Goal: Use online tool/utility: Utilize a website feature to perform a specific function

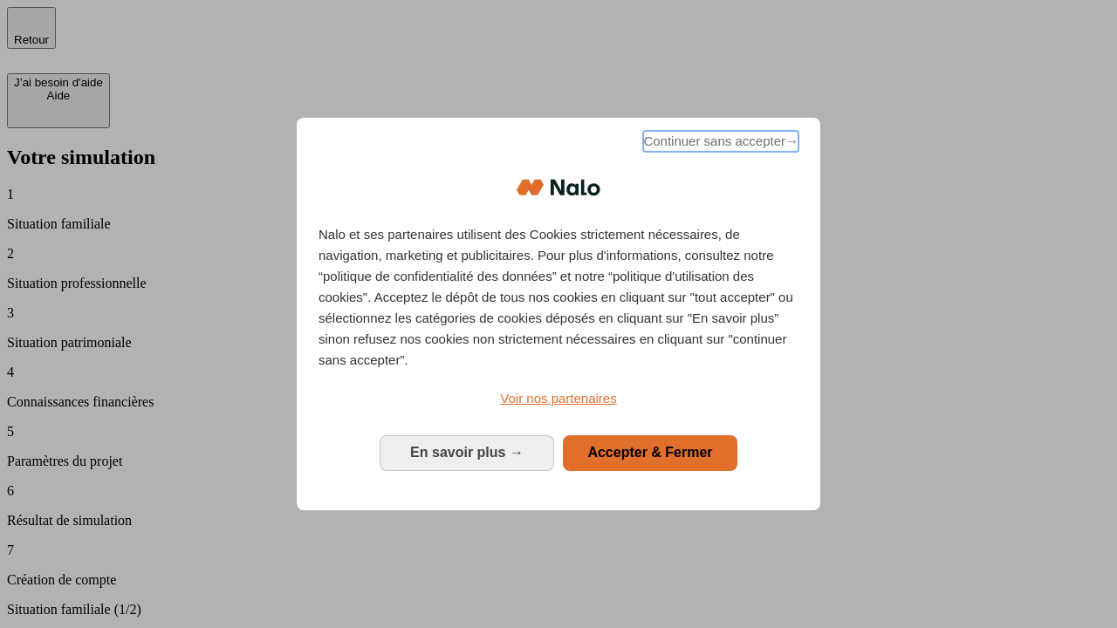
click at [719, 144] on span "Continuer sans accepter →" at bounding box center [720, 141] width 155 height 21
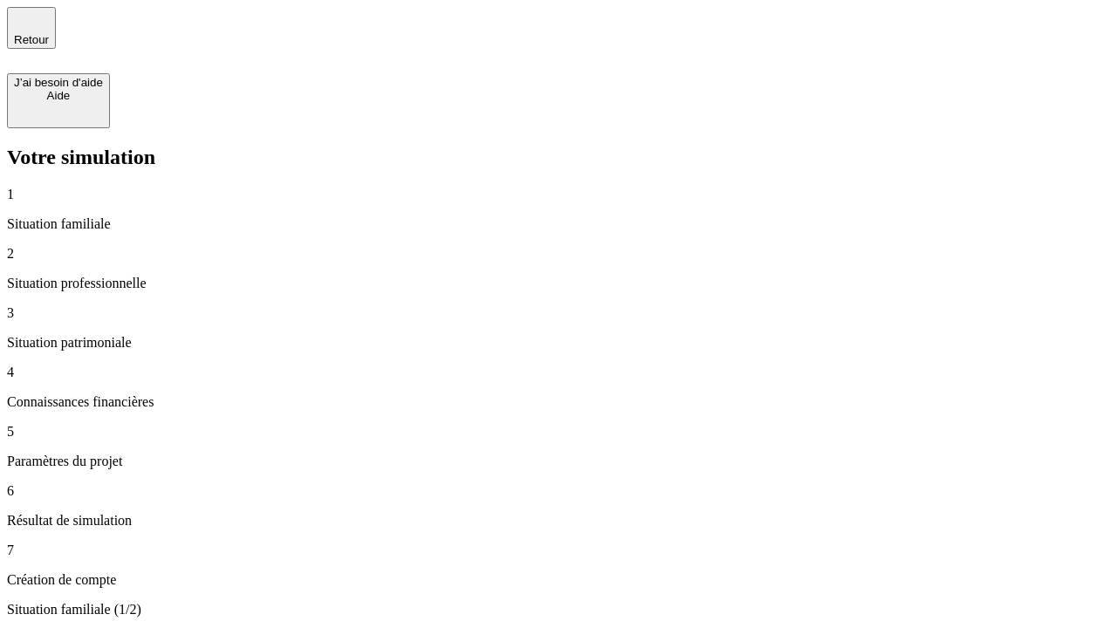
type input "30 000"
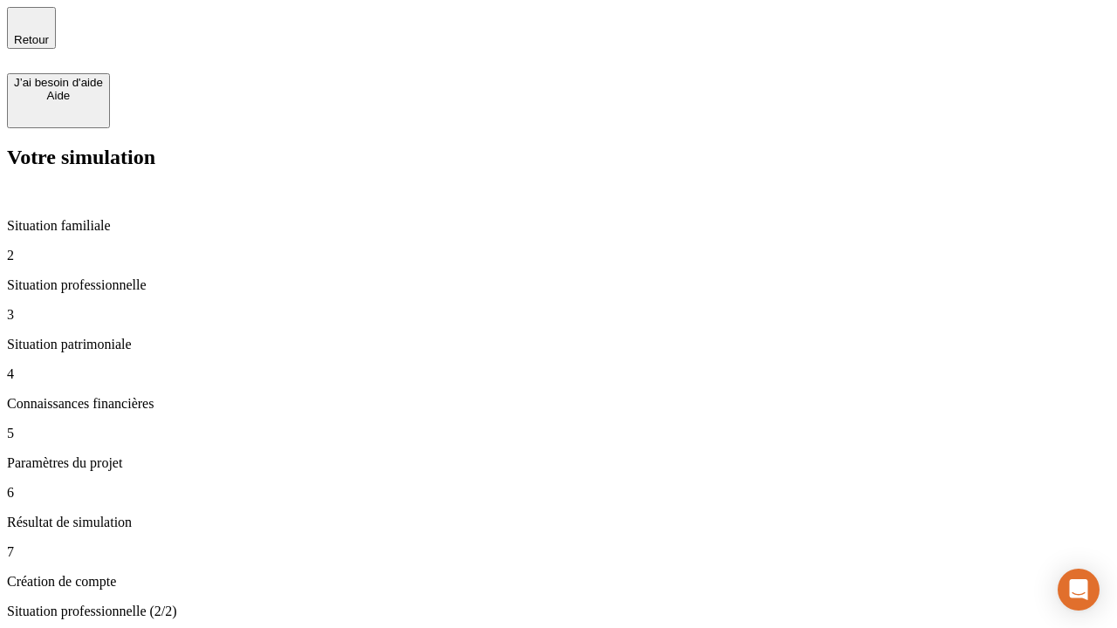
type input "40 000"
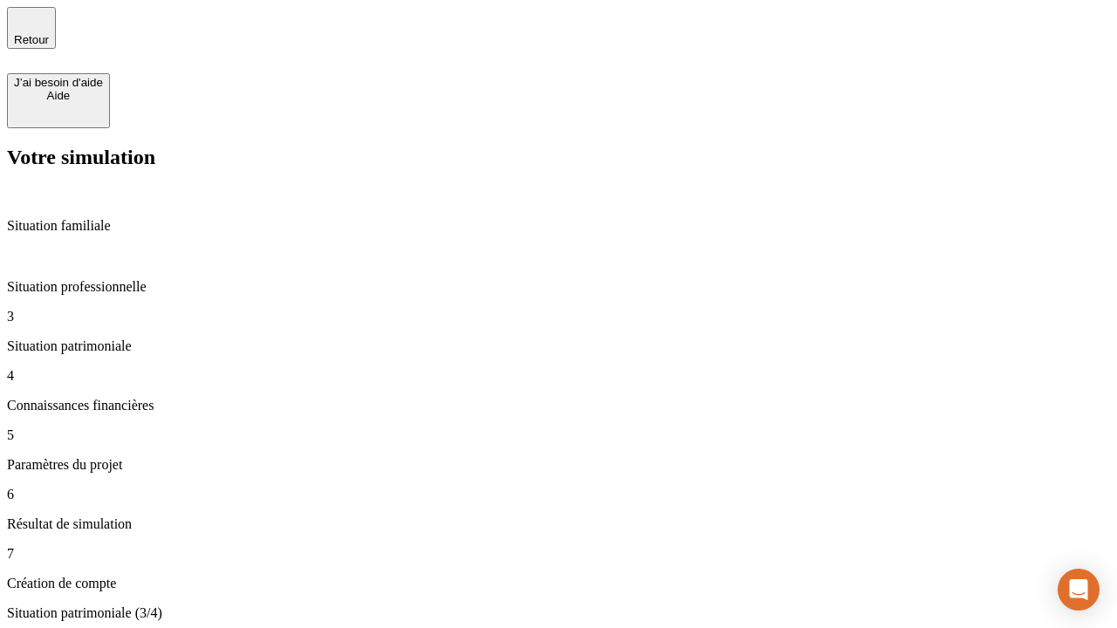
type input "1 100"
type input "20"
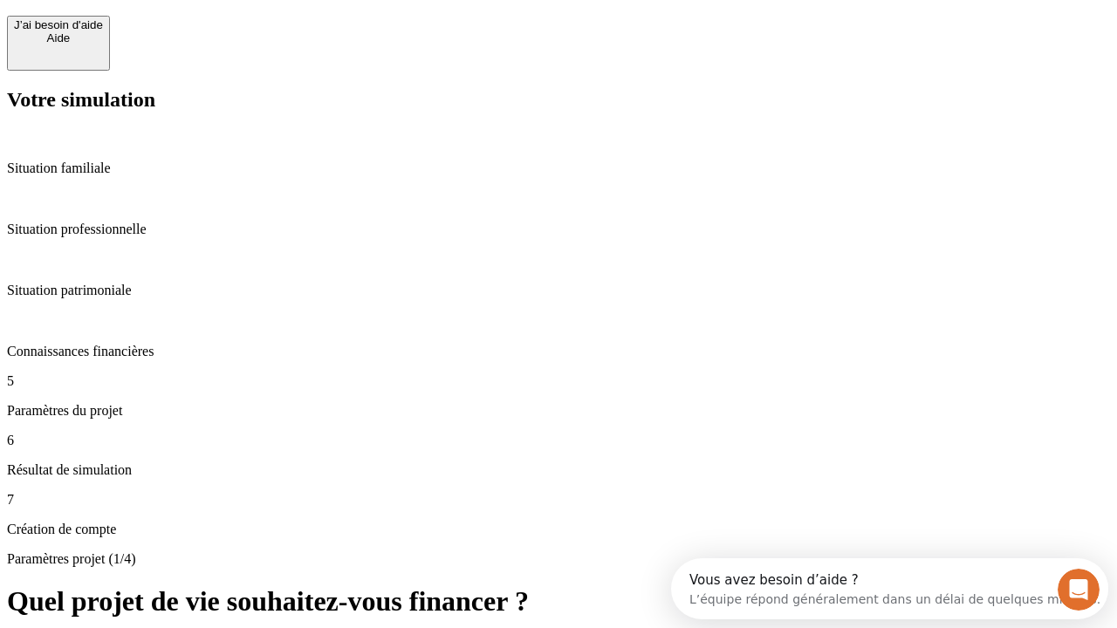
scroll to position [16, 0]
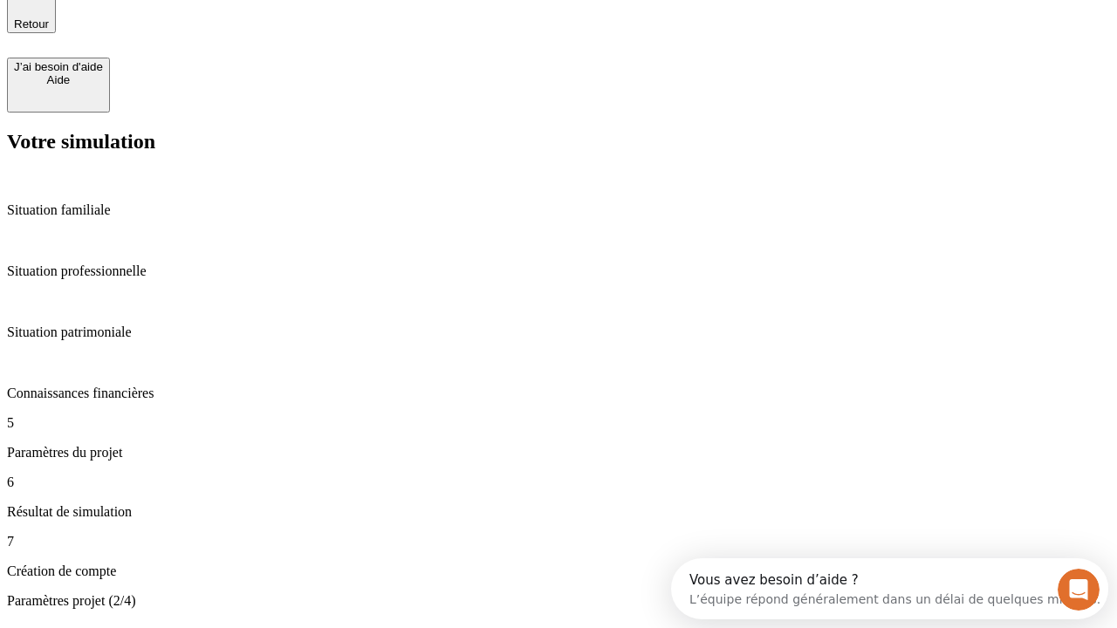
type input "40"
type input "62"
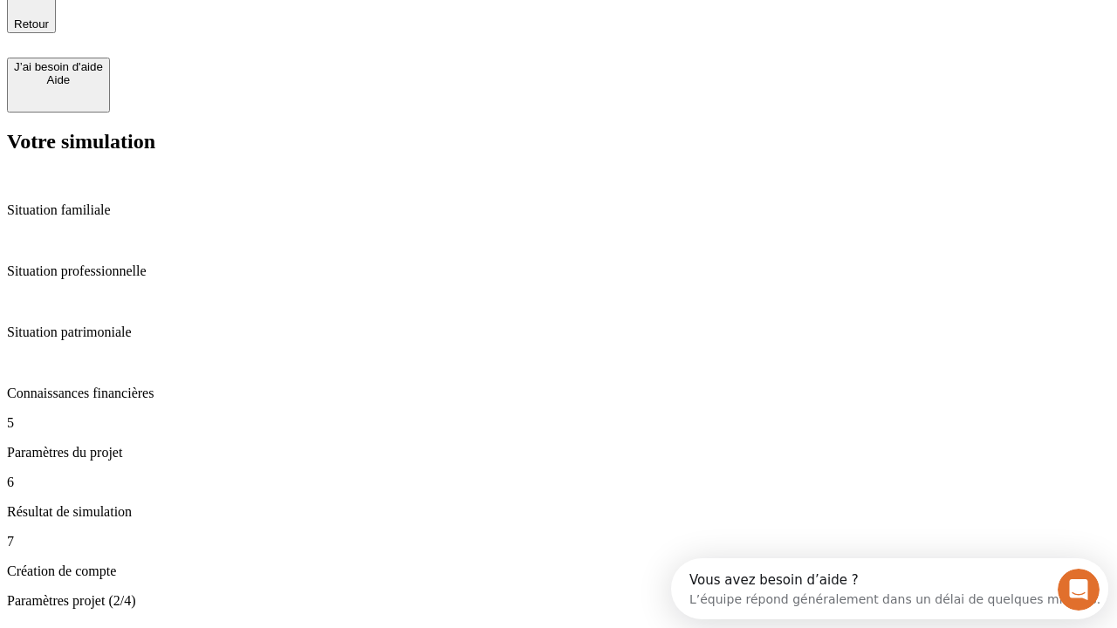
type input "50 000"
type input "640"
